Goal: Task Accomplishment & Management: Manage account settings

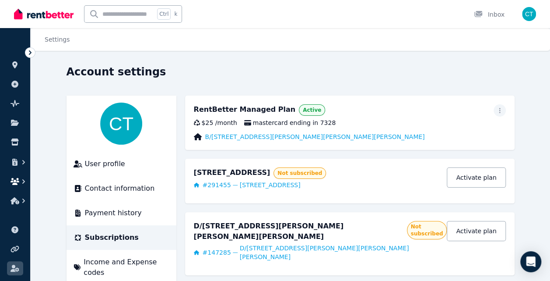
click at [23, 183] on icon "button" at bounding box center [23, 181] width 3 height 4
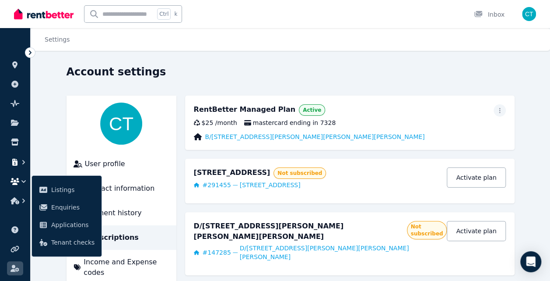
click at [22, 164] on icon "button" at bounding box center [23, 162] width 9 height 9
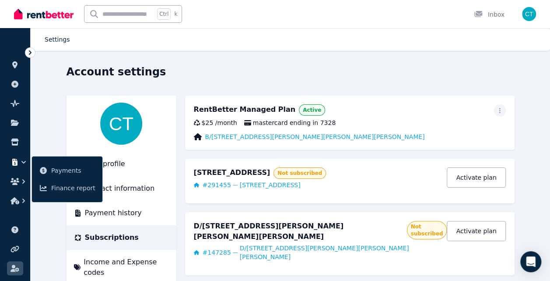
click at [58, 37] on link "Settings" at bounding box center [57, 39] width 25 height 7
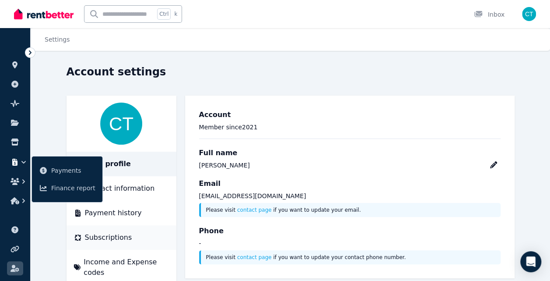
click at [97, 237] on span "Subscriptions" at bounding box center [108, 237] width 47 height 11
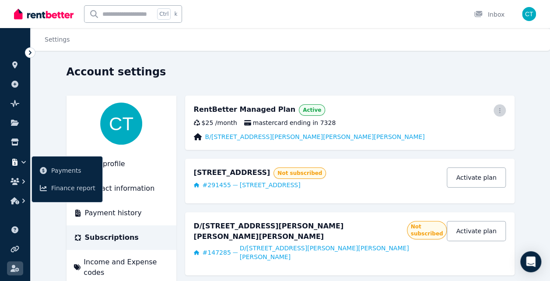
click at [501, 109] on icon "button" at bounding box center [499, 110] width 7 height 6
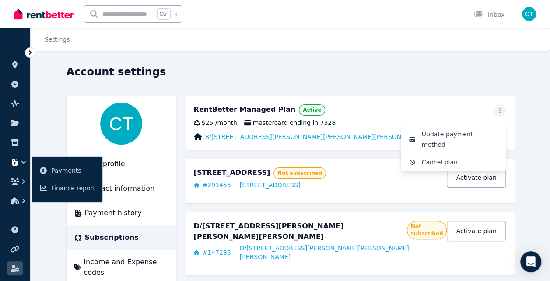
click at [305, 61] on div "Settings Account settings User profile Contact information Payment history Subs…" at bounding box center [275, 140] width 550 height 281
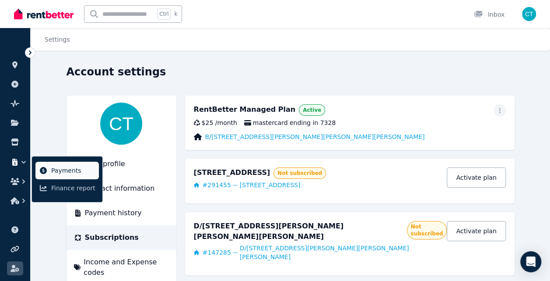
click at [53, 170] on span "Payments" at bounding box center [73, 170] width 44 height 11
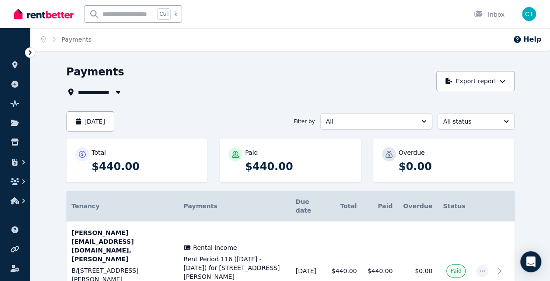
click at [120, 91] on icon "button" at bounding box center [118, 91] width 9 height 7
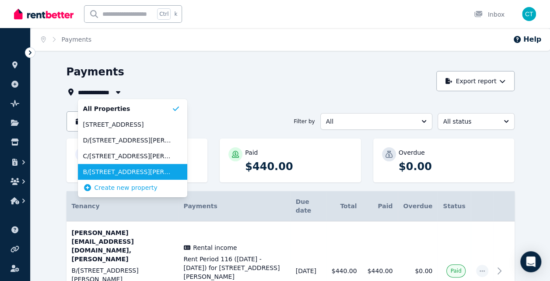
click at [116, 169] on span "B/[STREET_ADDRESS][PERSON_NAME][PERSON_NAME][PERSON_NAME]" at bounding box center [127, 171] width 88 height 9
type input "**********"
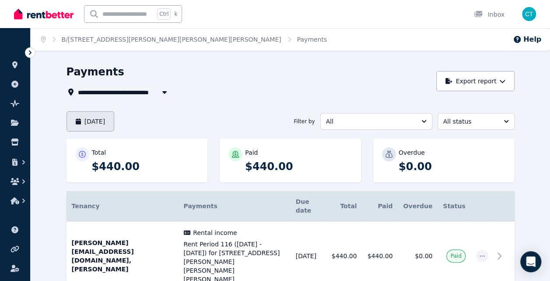
click at [111, 116] on button "[DATE]" at bounding box center [91, 121] width 48 height 20
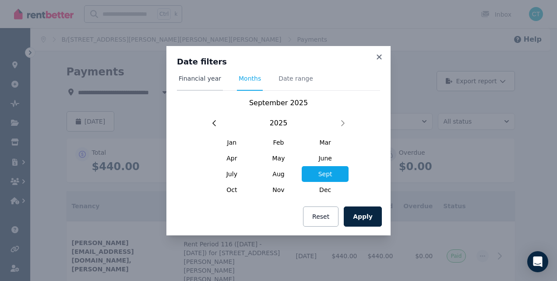
click at [200, 77] on span "Financial year" at bounding box center [200, 78] width 42 height 9
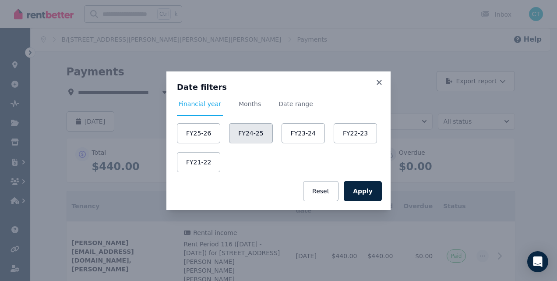
click at [246, 133] on button "FY24-25" at bounding box center [250, 133] width 43 height 20
click at [372, 188] on button "Apply" at bounding box center [363, 191] width 38 height 20
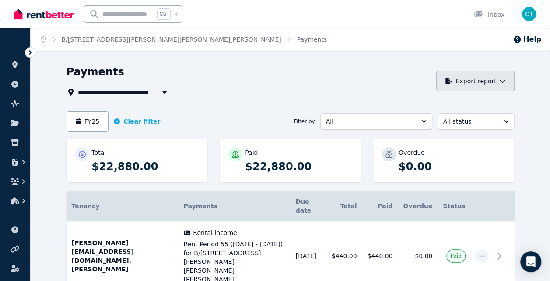
click at [493, 80] on button "Export report" at bounding box center [475, 81] width 78 height 20
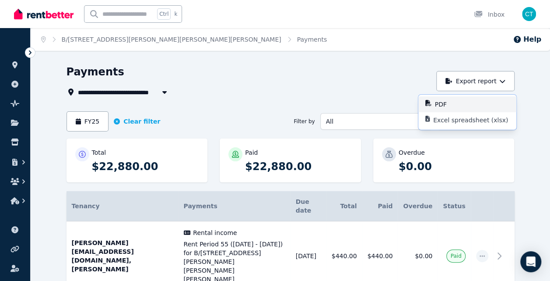
click at [445, 109] on button "PDF" at bounding box center [468, 104] width 98 height 16
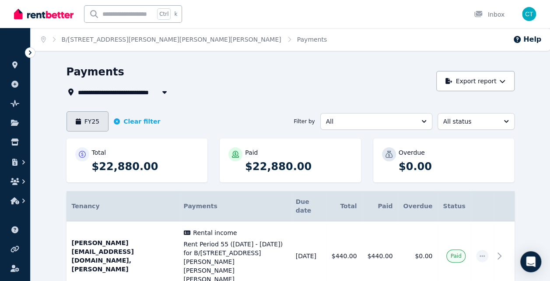
click at [84, 123] on button "FY25" at bounding box center [88, 121] width 42 height 20
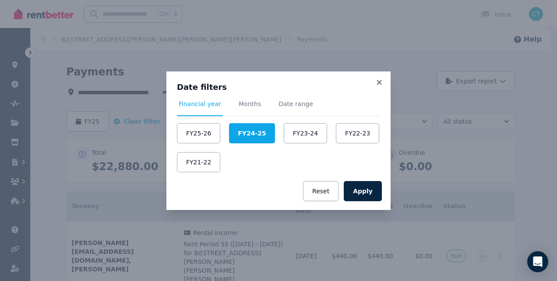
click at [222, 131] on div "FY25-26 FY24-25 FY23-24 FY22-23 FY21-22" at bounding box center [278, 147] width 203 height 49
click at [199, 134] on button "FY25-26" at bounding box center [198, 133] width 43 height 20
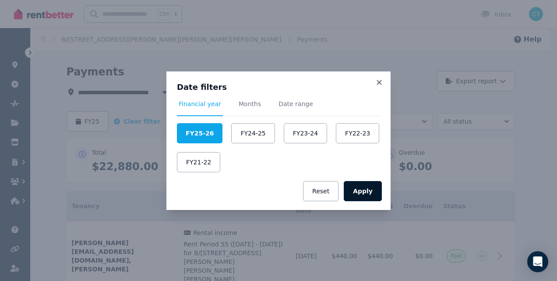
click at [365, 184] on button "Apply" at bounding box center [363, 191] width 38 height 20
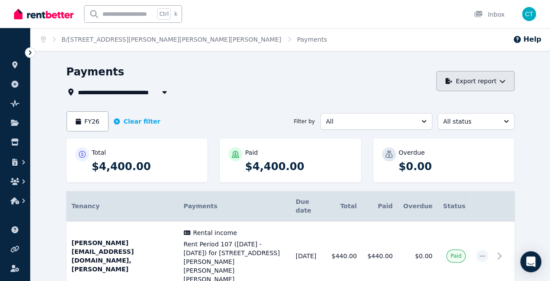
click at [484, 88] on button "Export report" at bounding box center [475, 81] width 78 height 20
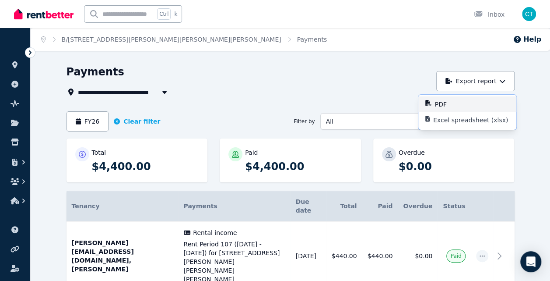
click at [455, 102] on div "PDF" at bounding box center [472, 104] width 74 height 9
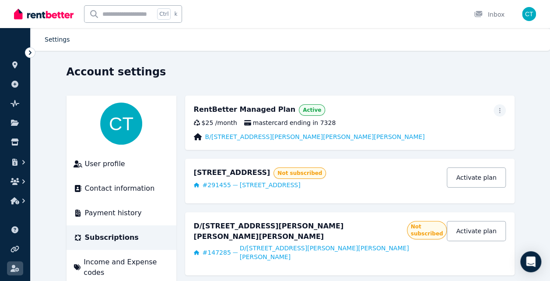
click at [55, 42] on link "Settings" at bounding box center [57, 39] width 25 height 7
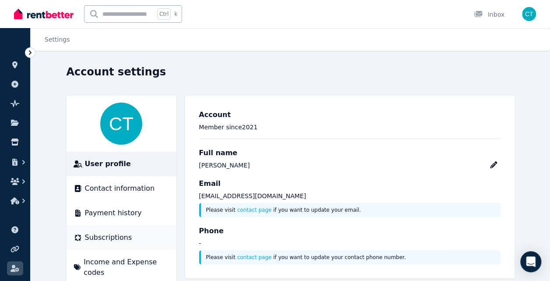
click at [121, 239] on span "Subscriptions" at bounding box center [108, 237] width 47 height 11
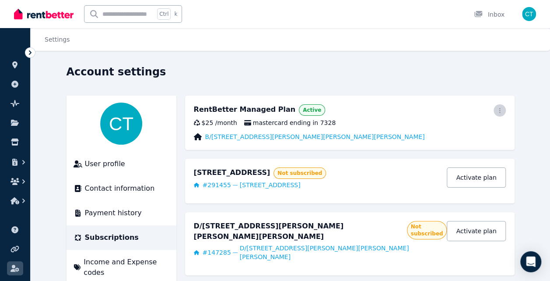
click at [495, 108] on span "button" at bounding box center [500, 110] width 12 height 12
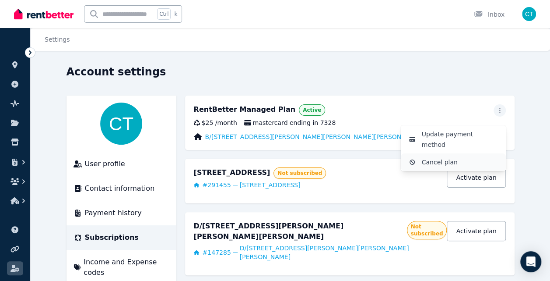
click at [447, 157] on span "Cancel plan" at bounding box center [460, 162] width 77 height 11
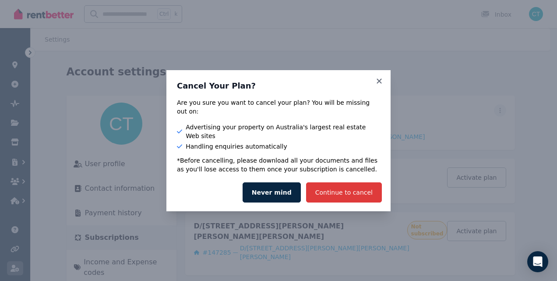
click at [362, 187] on button "Continue to cancel" at bounding box center [344, 192] width 76 height 20
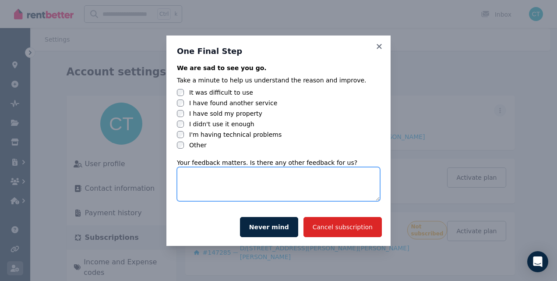
click at [212, 179] on textarea at bounding box center [278, 184] width 203 height 34
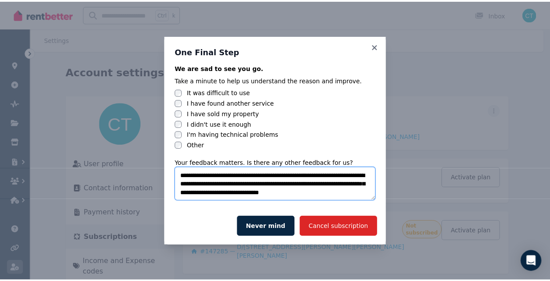
scroll to position [5, 0]
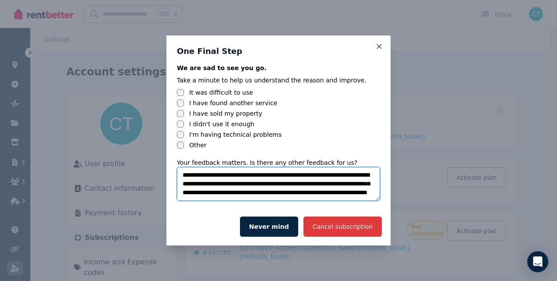
type textarea "**********"
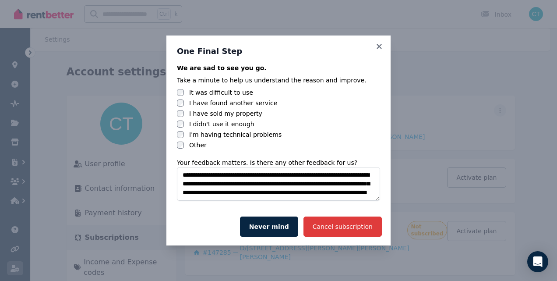
click at [352, 230] on button "Cancel subscription" at bounding box center [342, 226] width 78 height 20
click at [338, 228] on button "Cancel subscription" at bounding box center [342, 226] width 78 height 20
